Goal: Task Accomplishment & Management: Complete application form

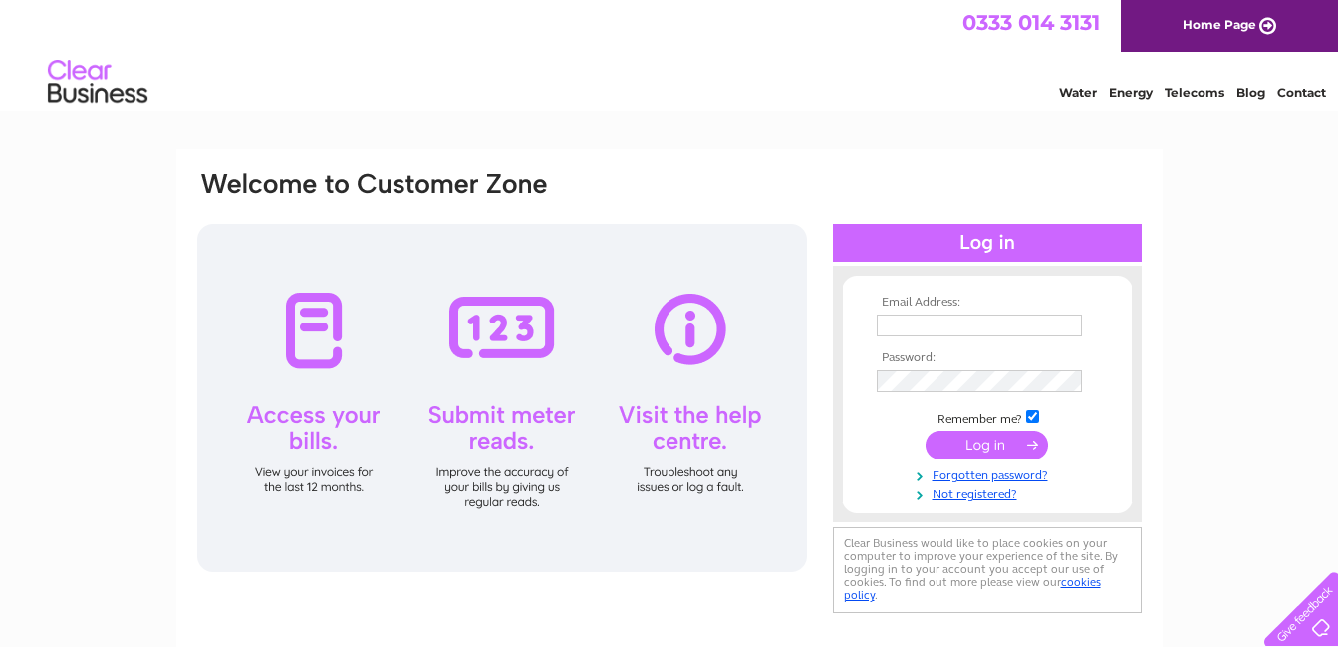
click at [681, 414] on div at bounding box center [502, 398] width 610 height 349
click at [704, 333] on div at bounding box center [502, 398] width 610 height 349
click at [929, 325] on input "text" at bounding box center [979, 327] width 207 height 24
type input "[EMAIL_ADDRESS][DOMAIN_NAME]"
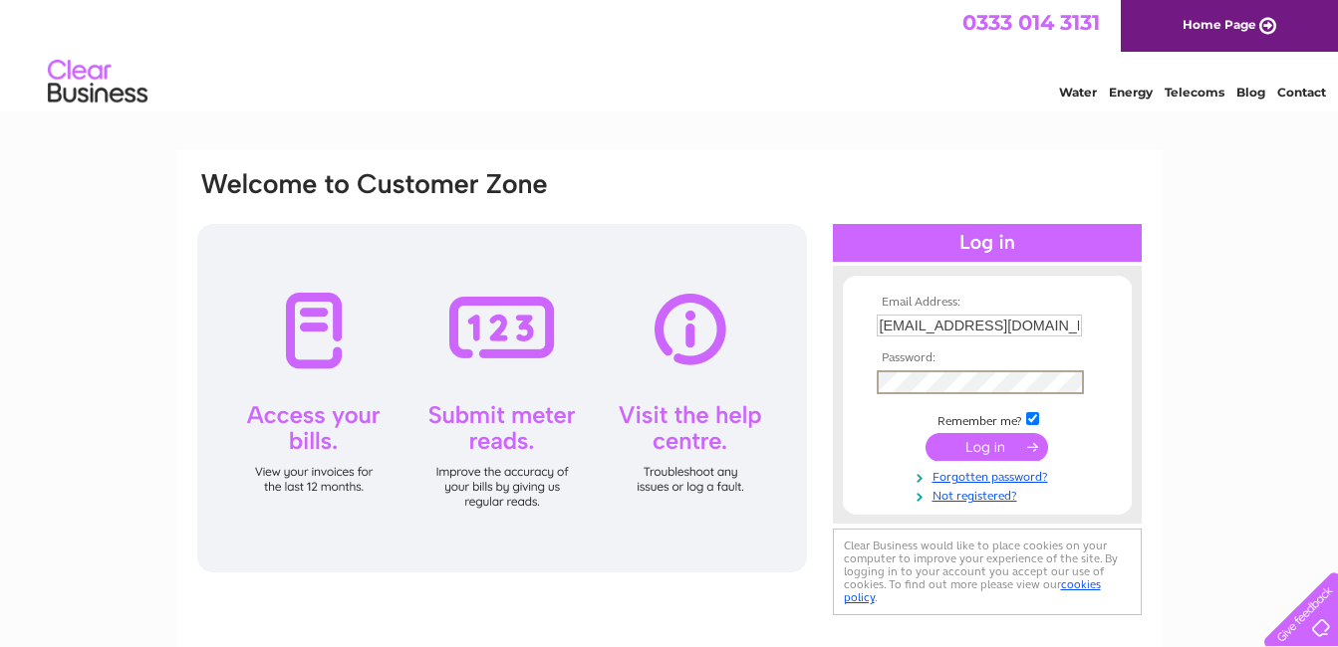
click at [998, 448] on input "submit" at bounding box center [986, 447] width 123 height 28
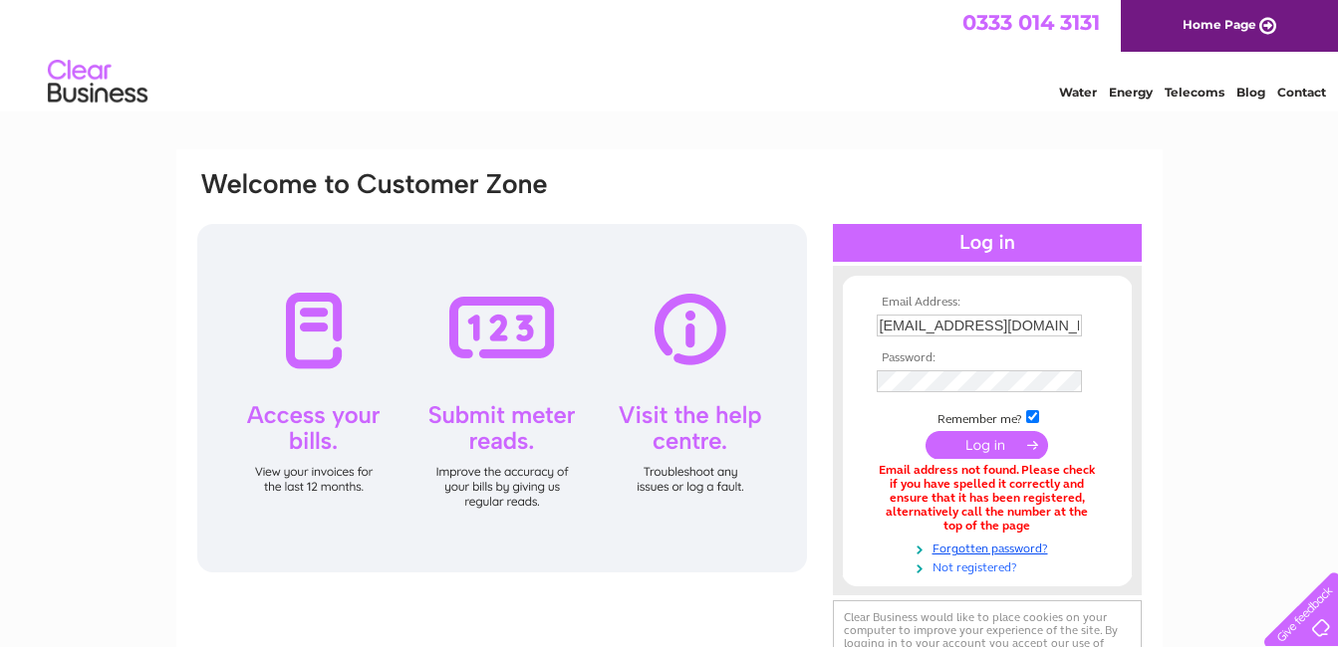
click at [988, 567] on link "Not registered?" at bounding box center [989, 566] width 226 height 19
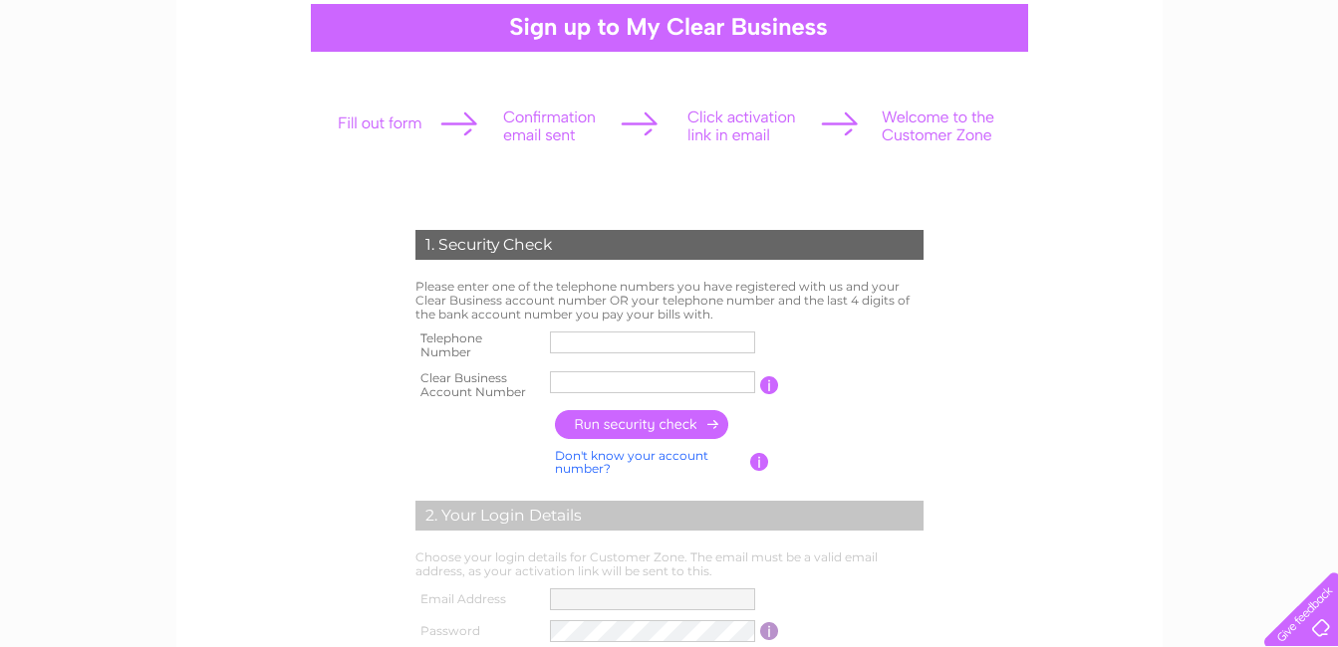
scroll to position [199, 0]
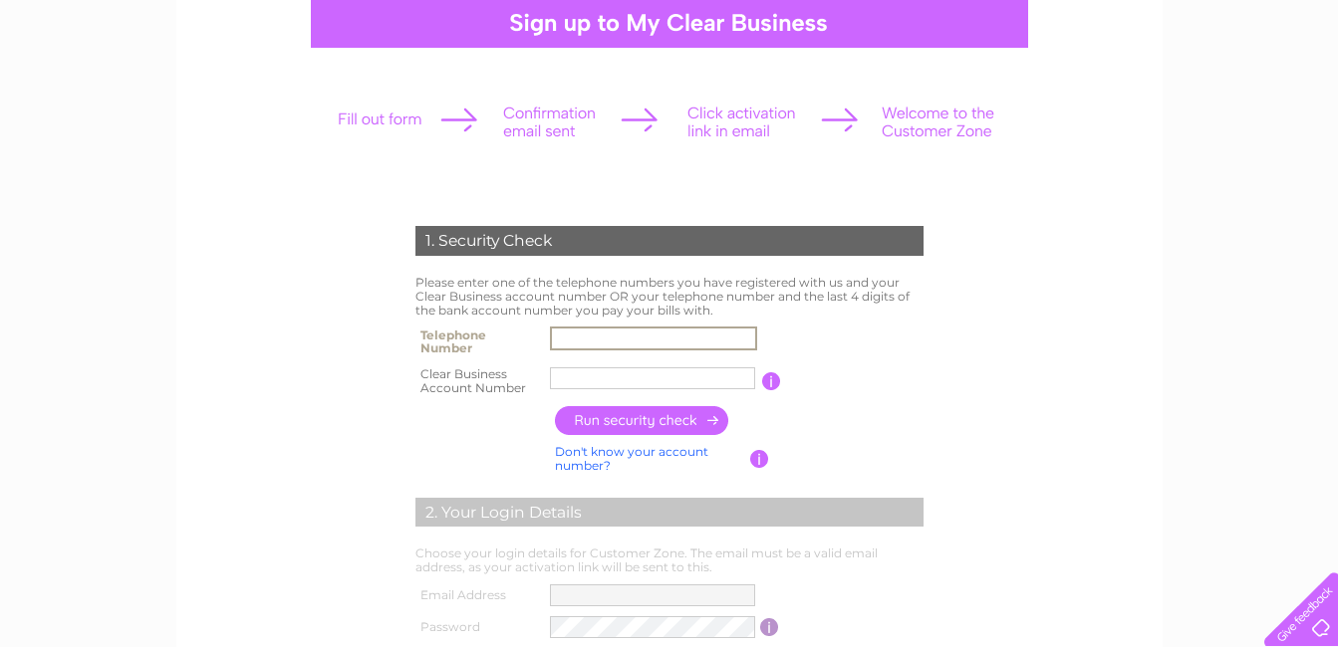
click at [575, 337] on input "text" at bounding box center [653, 339] width 207 height 24
type input "01729824165"
click at [574, 374] on input "text" at bounding box center [652, 379] width 205 height 22
click at [655, 422] on input "button" at bounding box center [642, 420] width 175 height 29
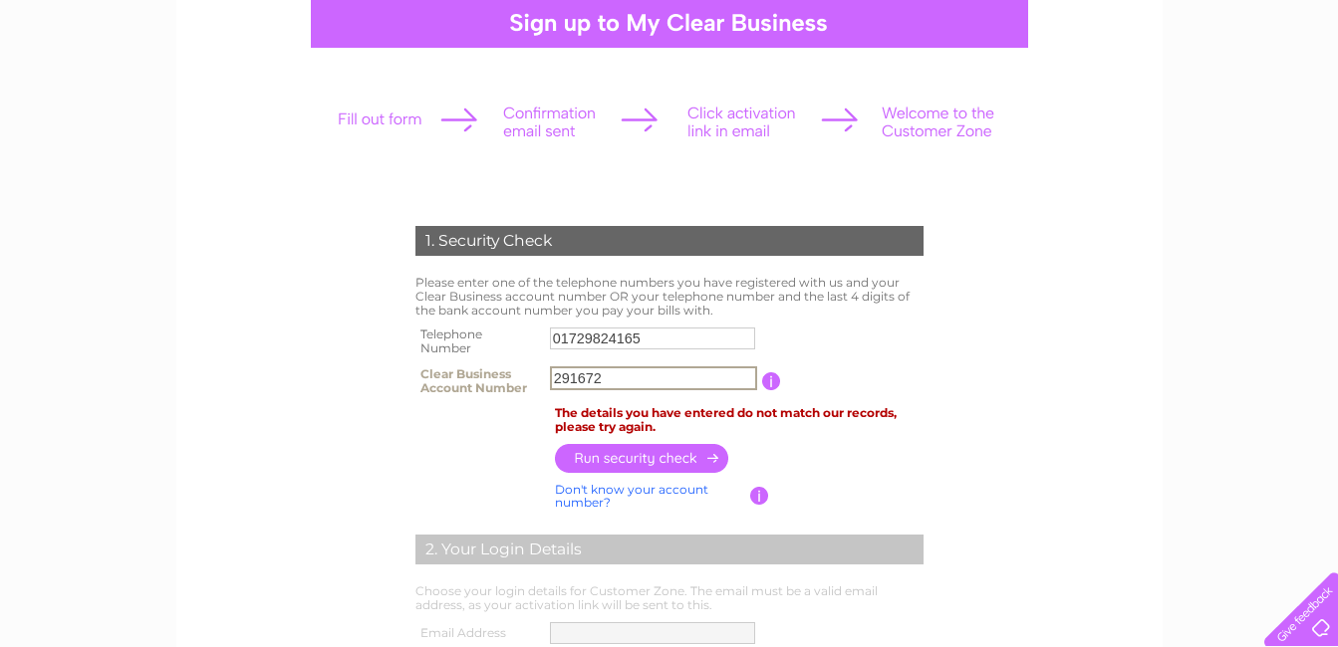
click at [559, 378] on input "291672" at bounding box center [653, 379] width 207 height 24
type input "391672"
click at [628, 455] on input "button" at bounding box center [642, 457] width 175 height 29
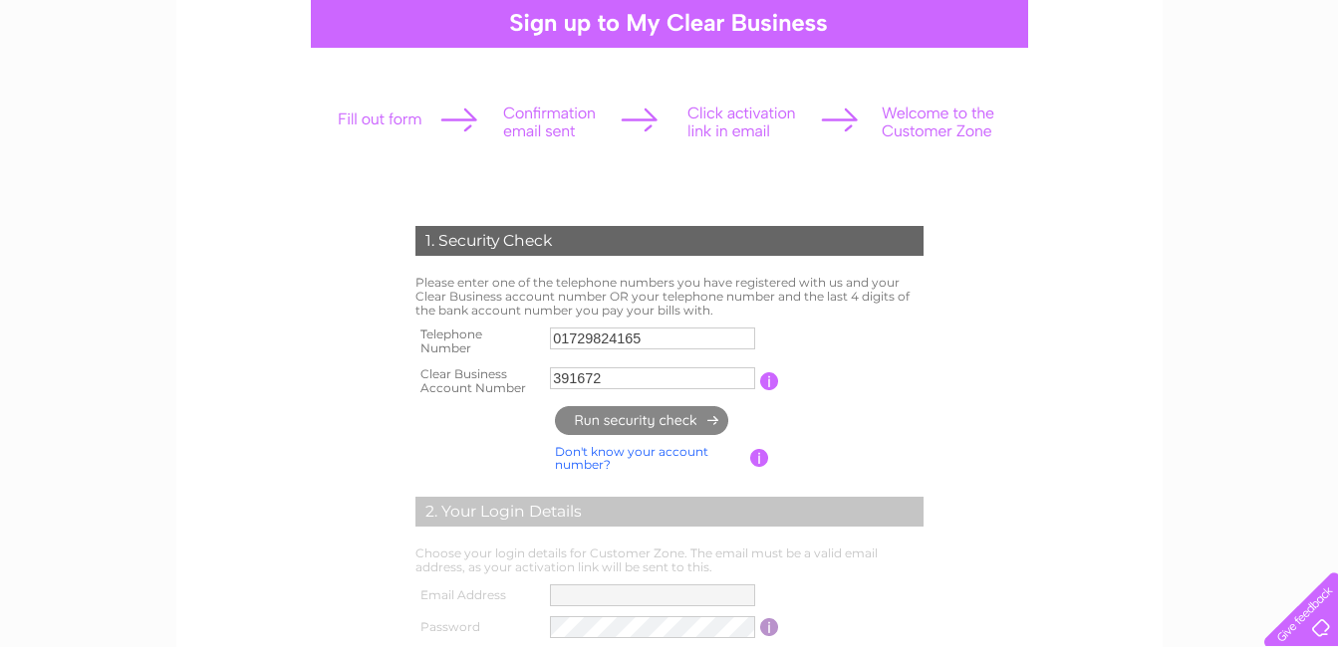
type input "**********"
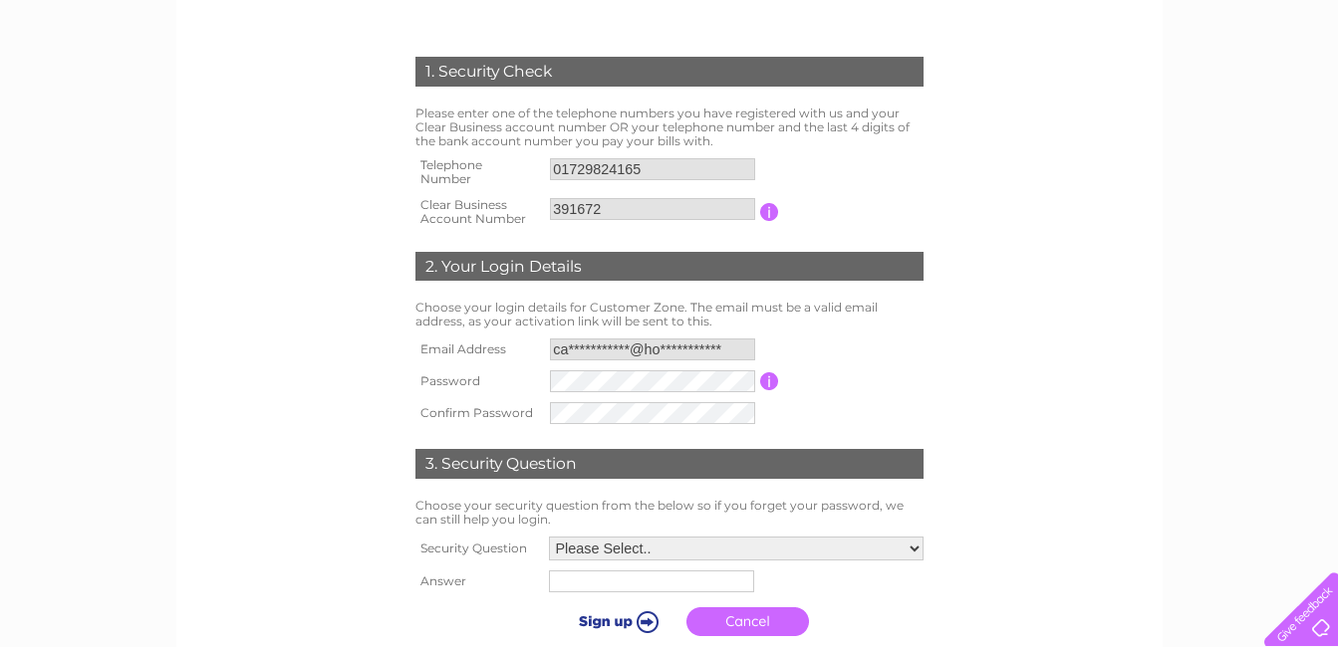
scroll to position [398, 0]
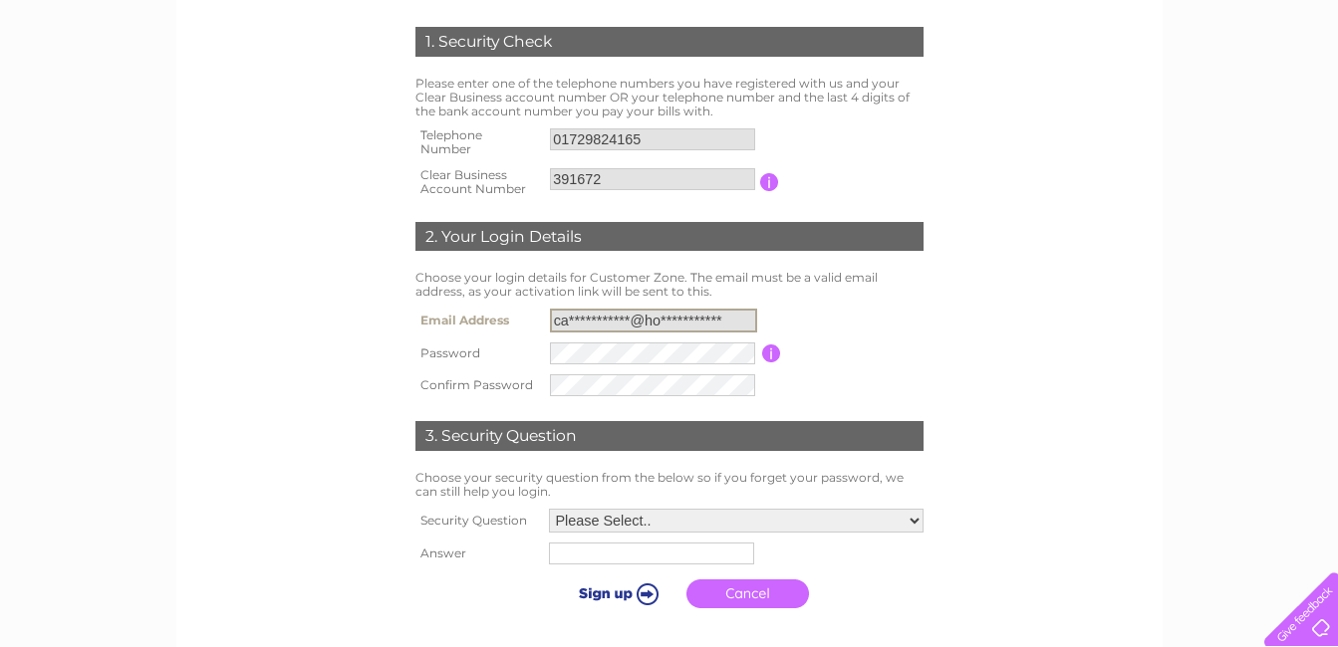
click at [733, 312] on input "**********" at bounding box center [653, 321] width 207 height 24
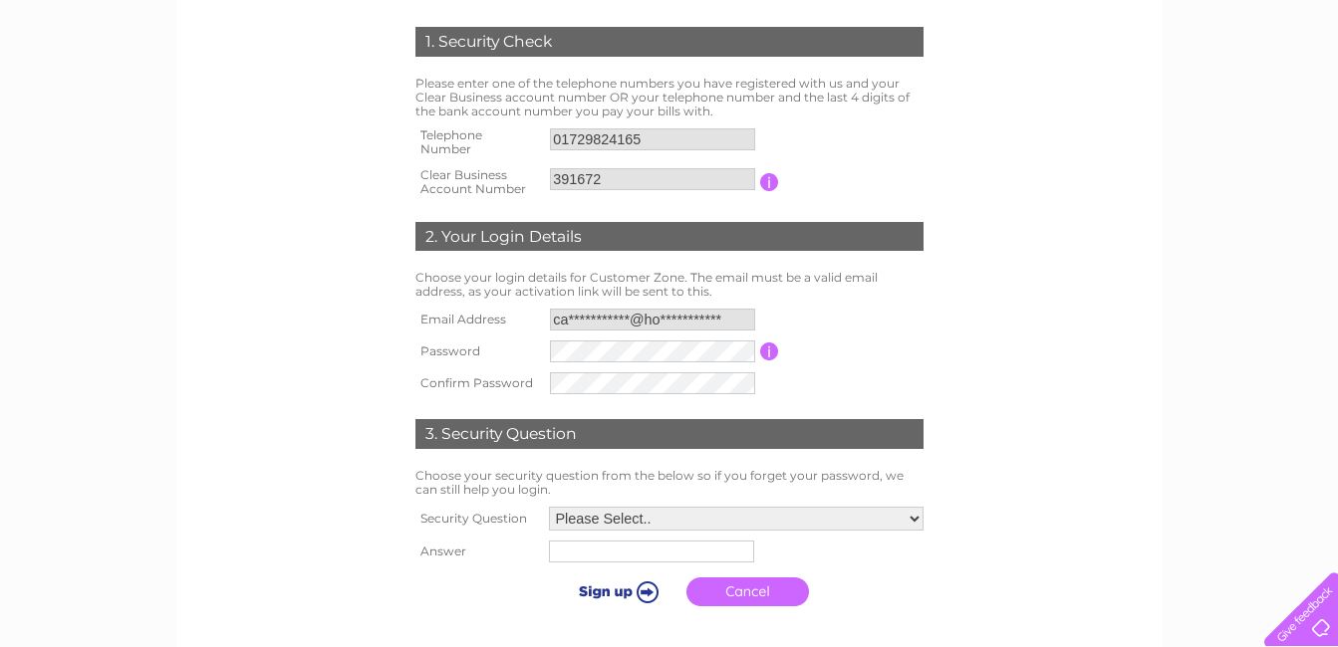
drag, startPoint x: 603, startPoint y: 319, endPoint x: 1119, endPoint y: 343, distance: 516.5
click at [1119, 343] on form "1. Security Check Please enter one of the telephone numbers you have registered…" at bounding box center [669, 321] width 948 height 669
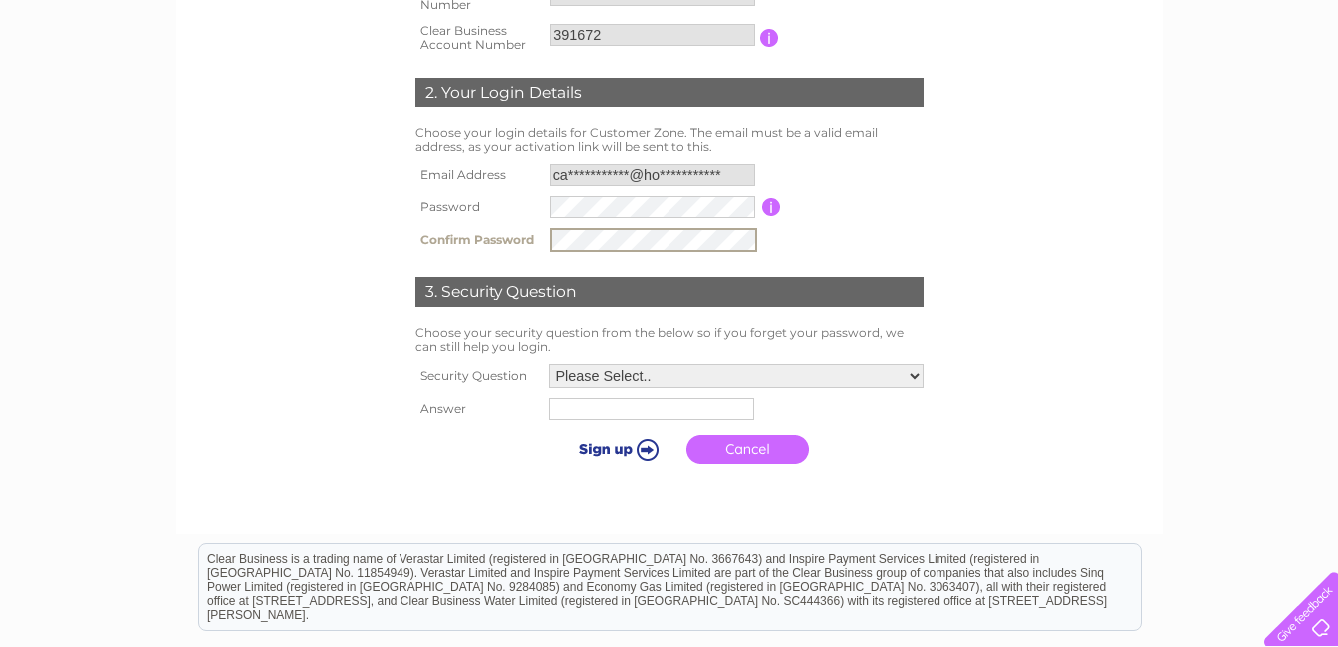
scroll to position [598, 0]
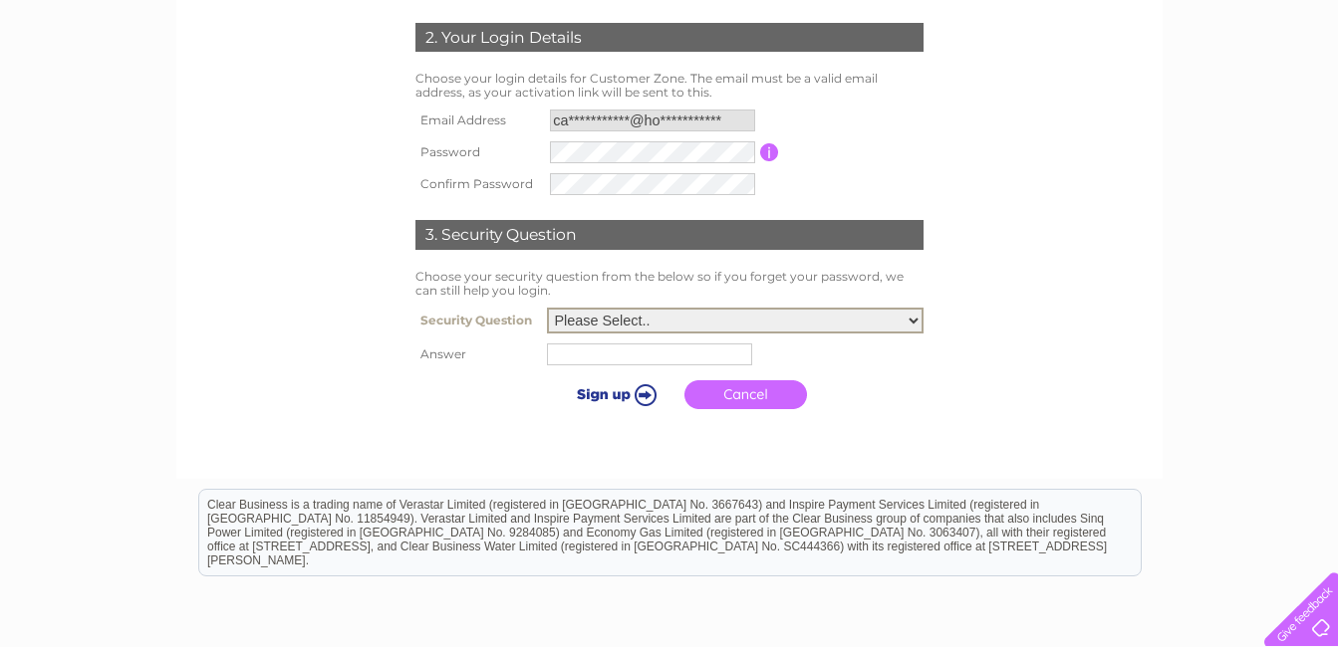
click at [916, 324] on select "Please Select.. In what town or city was your first job? In what town or city d…" at bounding box center [735, 321] width 376 height 26
select select "5"
click at [547, 309] on select "Please Select.. In what town or city was your first job? In what town or city d…" at bounding box center [735, 321] width 376 height 26
click at [585, 360] on input "text" at bounding box center [652, 354] width 207 height 24
type input "Mickie"
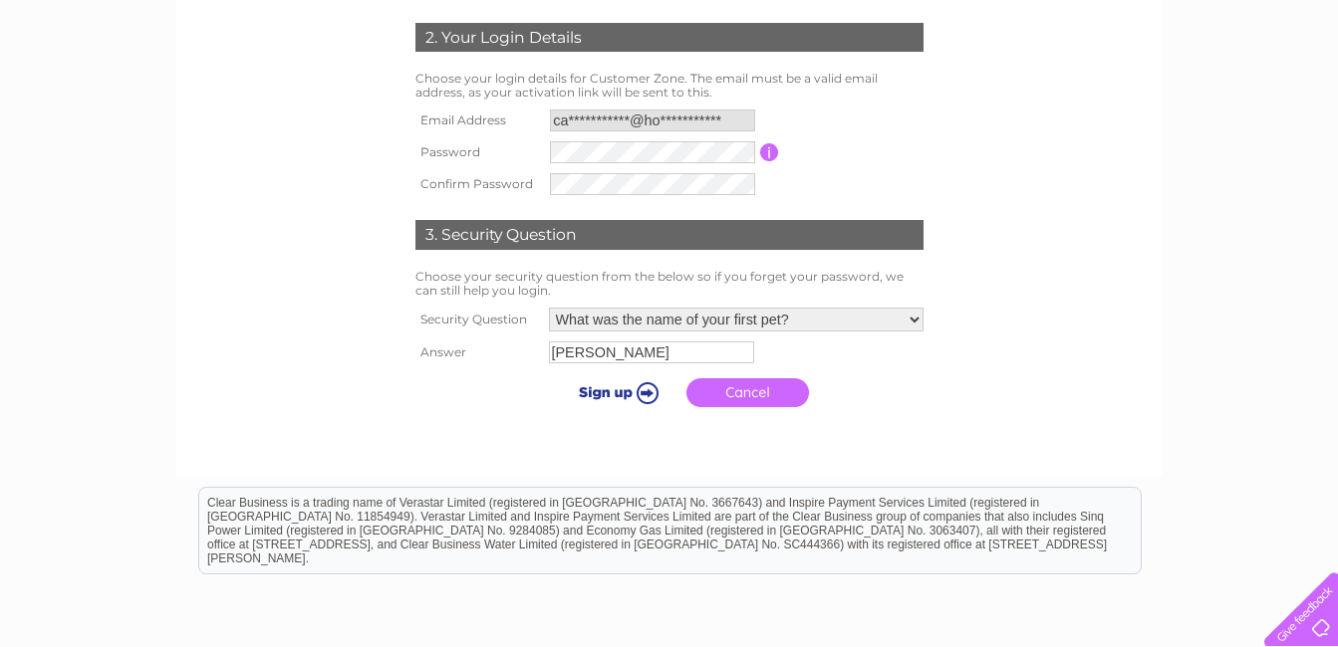
click at [649, 397] on input "submit" at bounding box center [615, 392] width 123 height 28
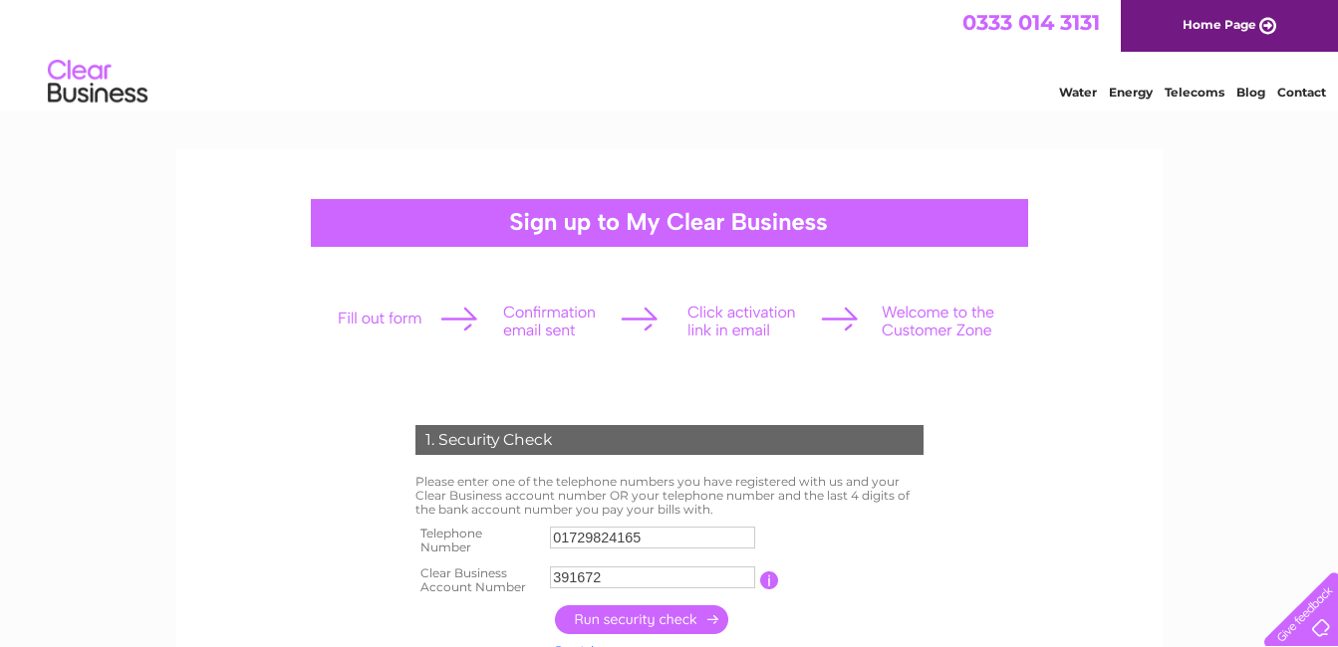
click at [1211, 19] on link "Home Page" at bounding box center [1229, 26] width 217 height 52
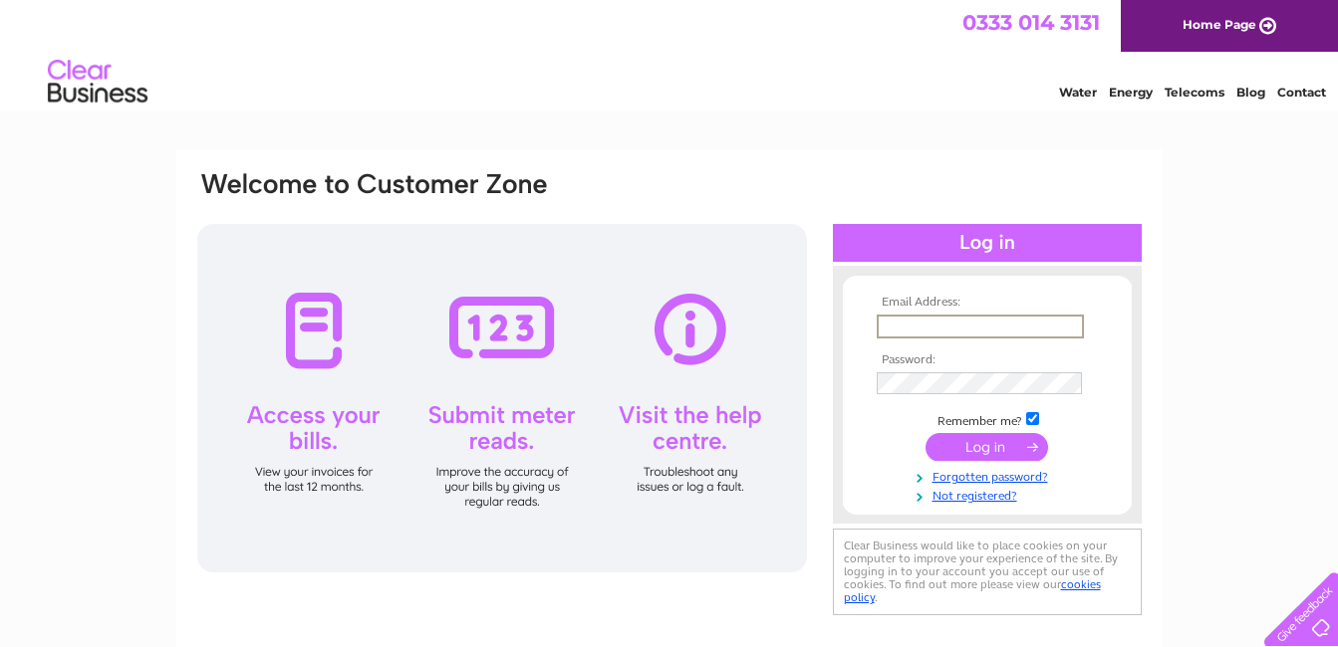
click at [949, 324] on input "text" at bounding box center [979, 327] width 207 height 24
type input "[PERSON_NAME][EMAIL_ADDRESS][DOMAIN_NAME]"
click at [998, 443] on input "submit" at bounding box center [986, 445] width 123 height 28
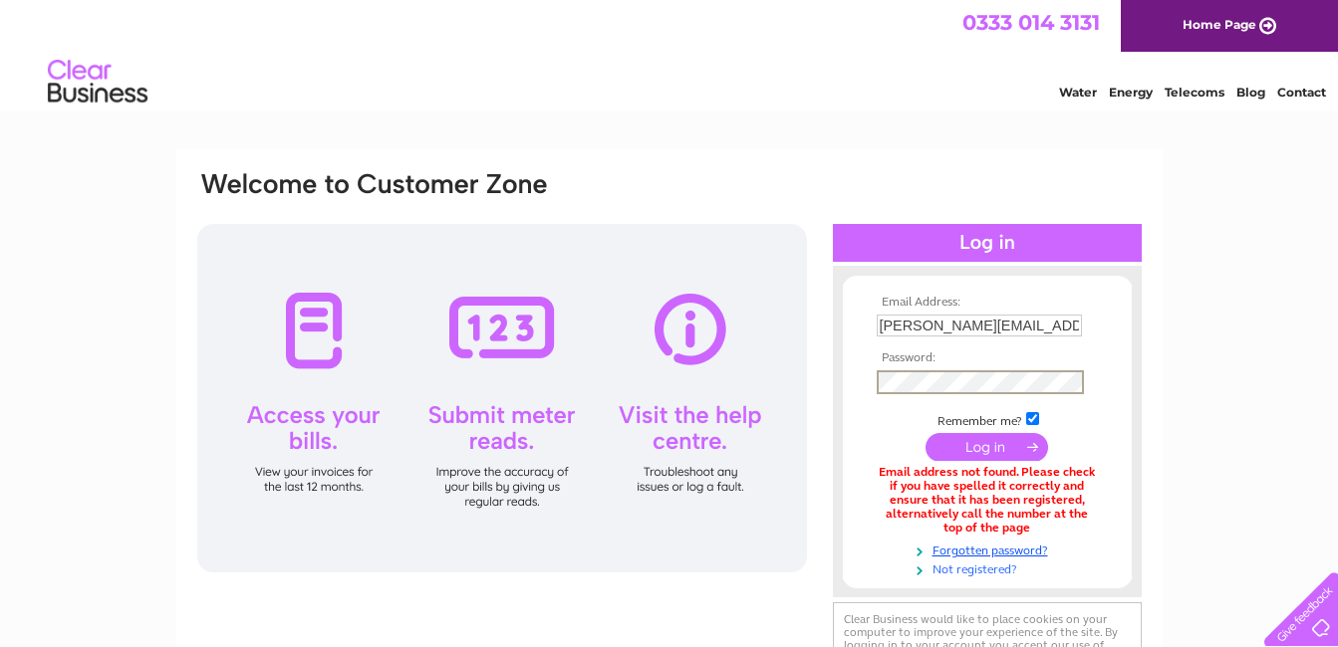
click at [988, 573] on link "Not registered?" at bounding box center [989, 568] width 226 height 19
